Goal: Task Accomplishment & Management: Manage account settings

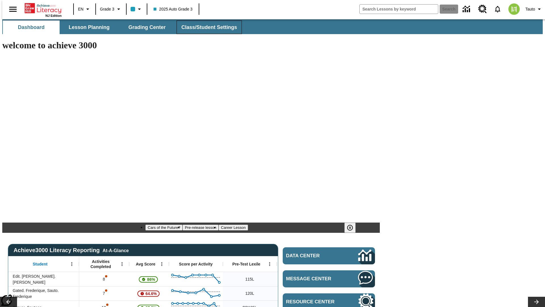
click at [206, 27] on span "Class/Student Settings" at bounding box center [210, 27] width 56 height 7
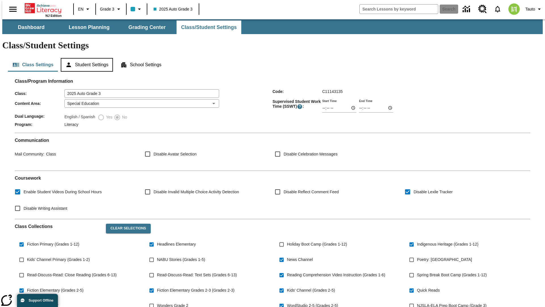
click at [86, 58] on button "Student Settings" at bounding box center [87, 65] width 52 height 14
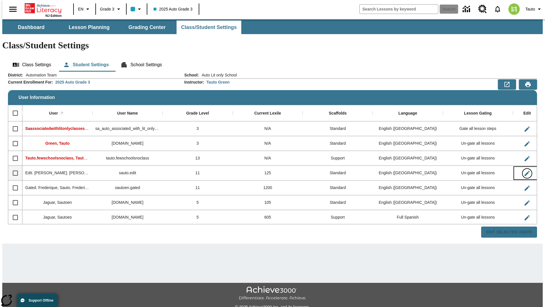
click at [525, 171] on icon "Edit User" at bounding box center [527, 173] width 5 height 5
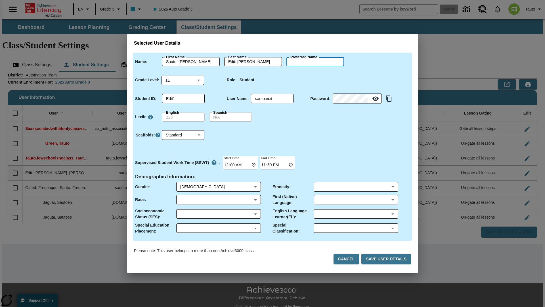
type input "[PERSON_NAME]"
click at [349, 259] on button "Cancel" at bounding box center [347, 259] width 26 height 11
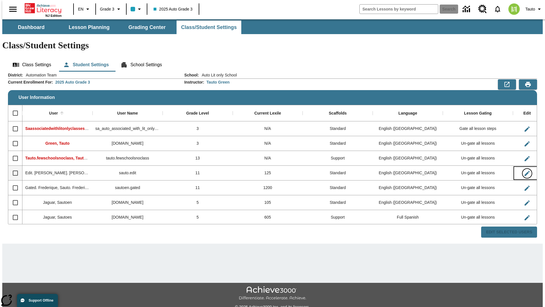
click at [525, 171] on icon "Edit User" at bounding box center [527, 173] width 5 height 5
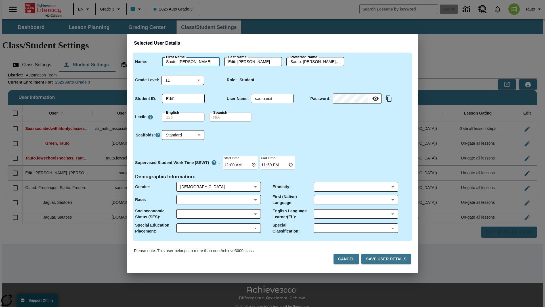
type input "Sauto. [PERSON_NAME]"
type input "Edit. [PERSON_NAME]"
type input "Sauto. [PERSON_NAME].Edit. [PERSON_NAME]"
click at [183, 80] on body "Skip to main content NJ Edition EN Grade 3 2025 Auto Grade 3 Search 0 Tauto Das…" at bounding box center [272, 169] width 541 height 300
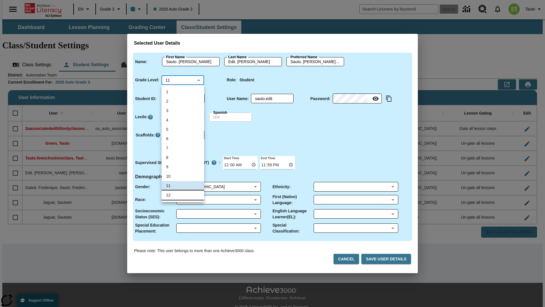
click at [183, 195] on li "12" at bounding box center [183, 194] width 43 height 9
type input "12"
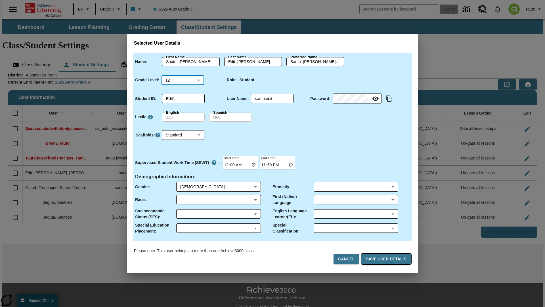
click at [388, 259] on button "Save User Details" at bounding box center [387, 259] width 50 height 11
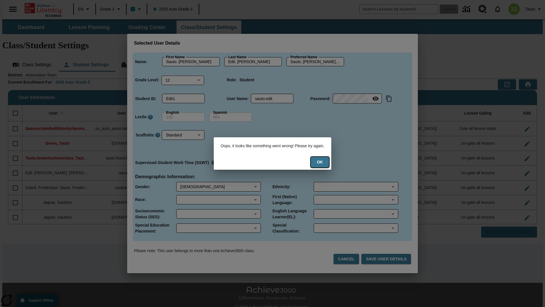
click at [324, 162] on button "Ok" at bounding box center [320, 162] width 18 height 11
